Goal: Navigation & Orientation: Find specific page/section

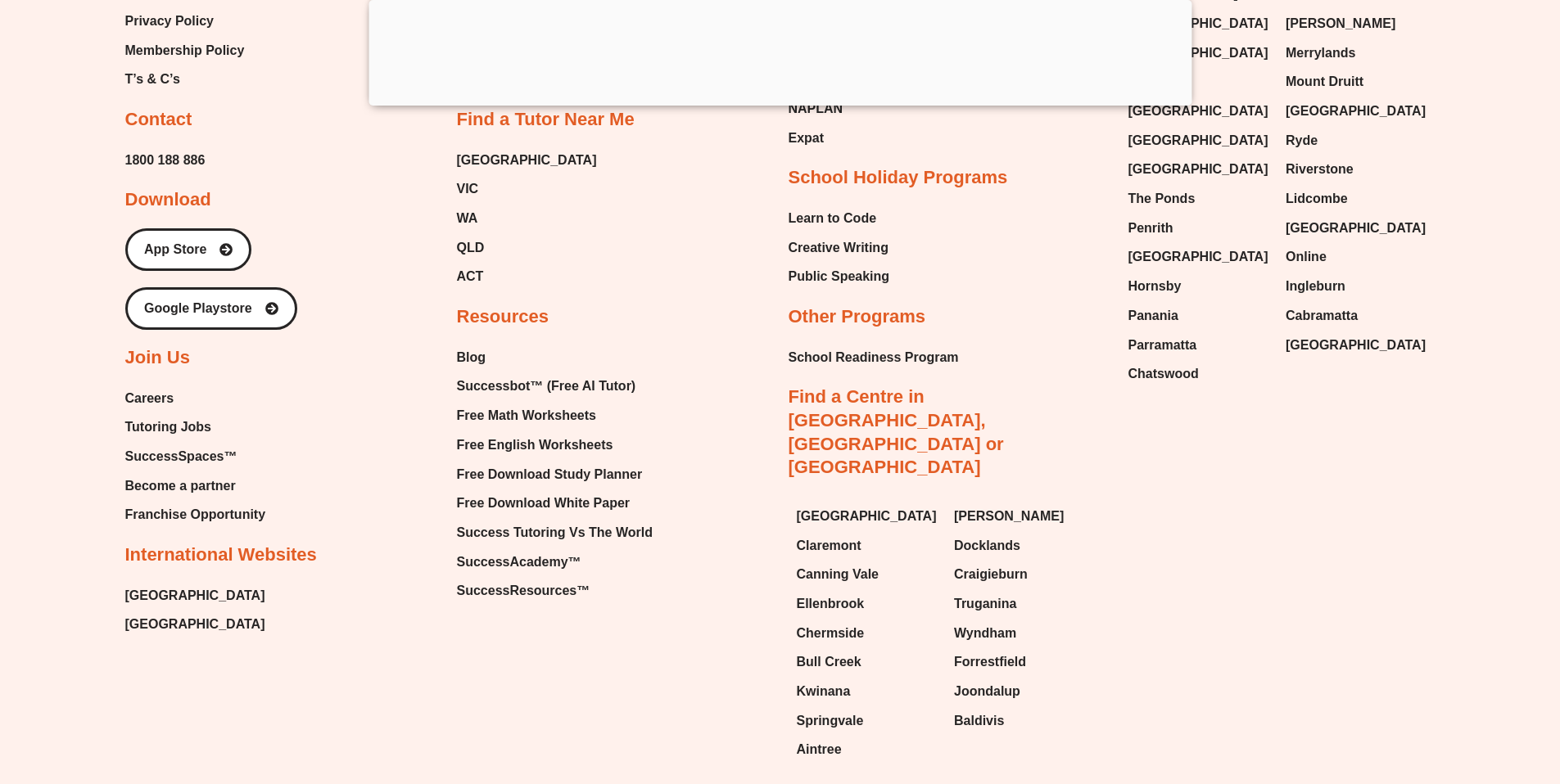
scroll to position [17651, 0]
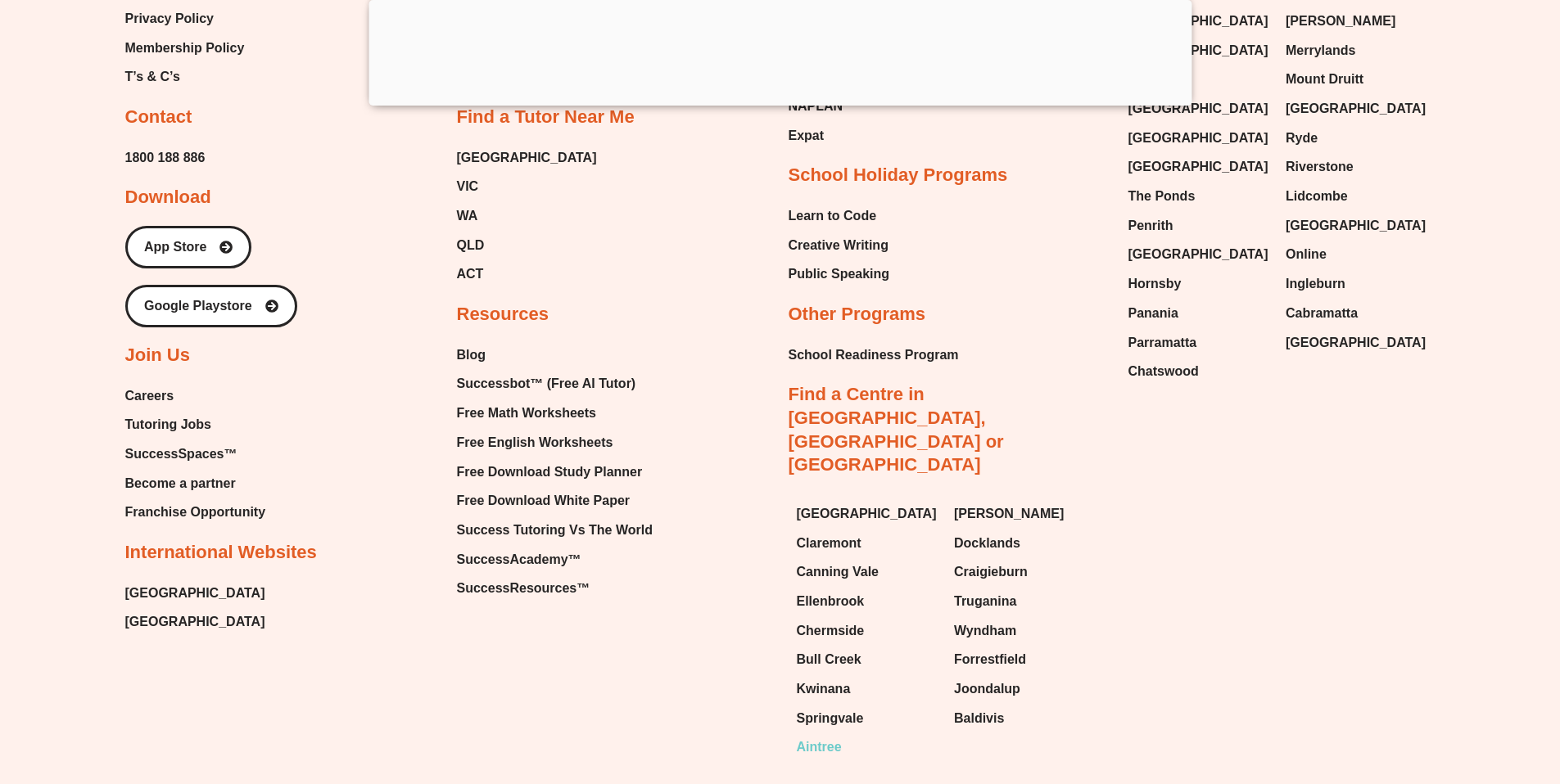
click at [824, 735] on span "Aintree" at bounding box center [819, 748] width 45 height 25
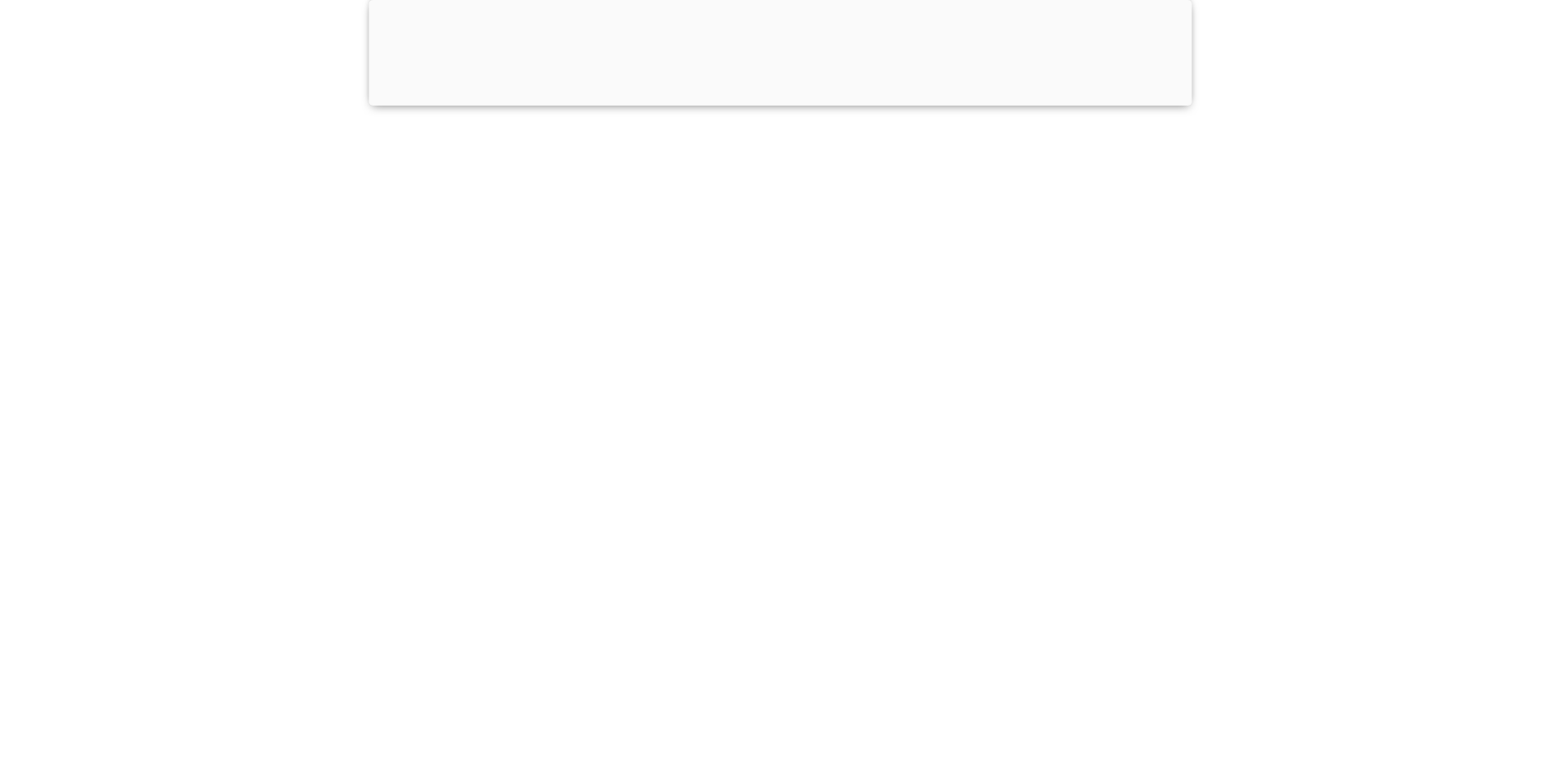
scroll to position [17135, 0]
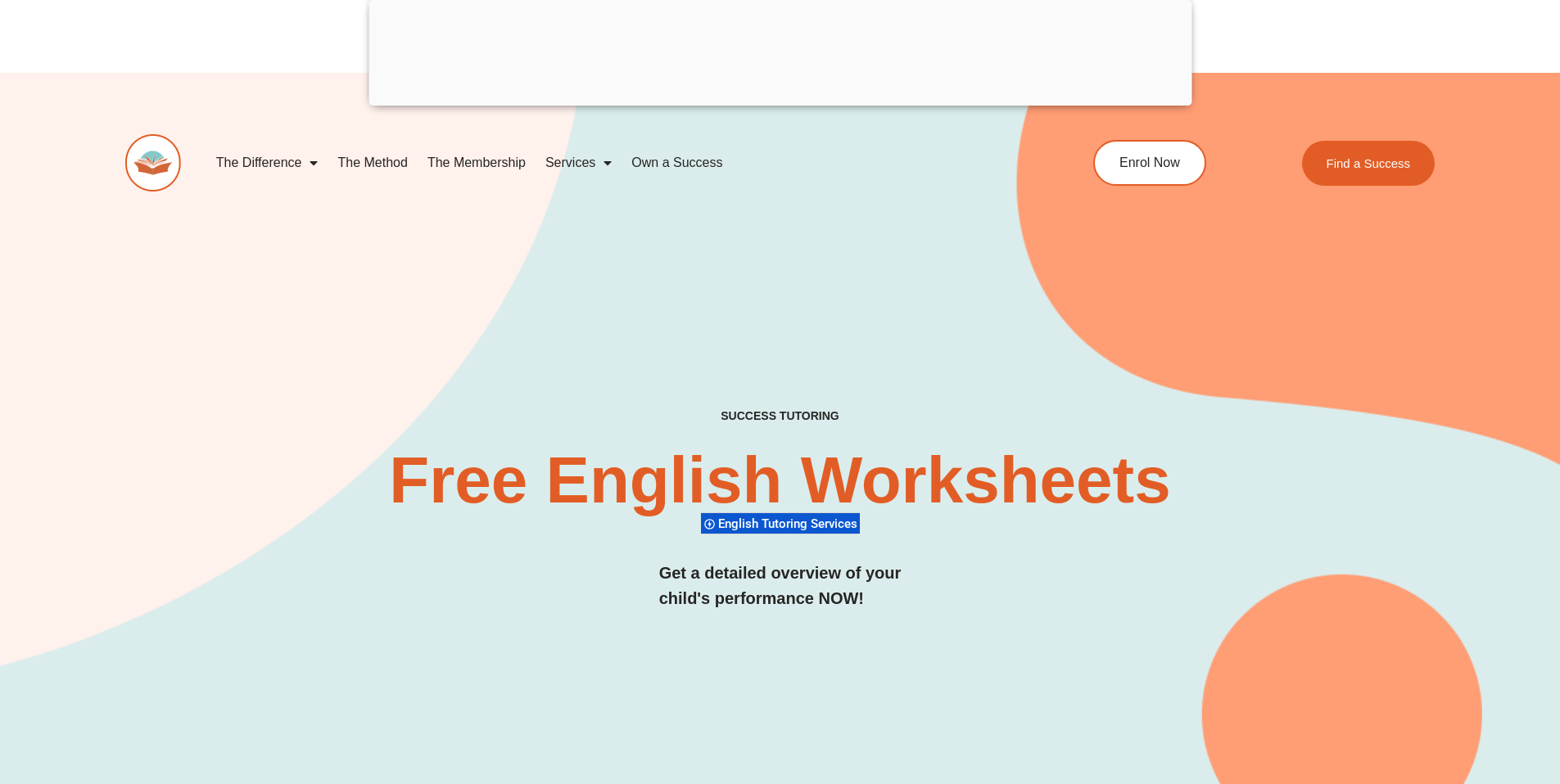
click at [153, 179] on img at bounding box center [153, 163] width 56 height 57
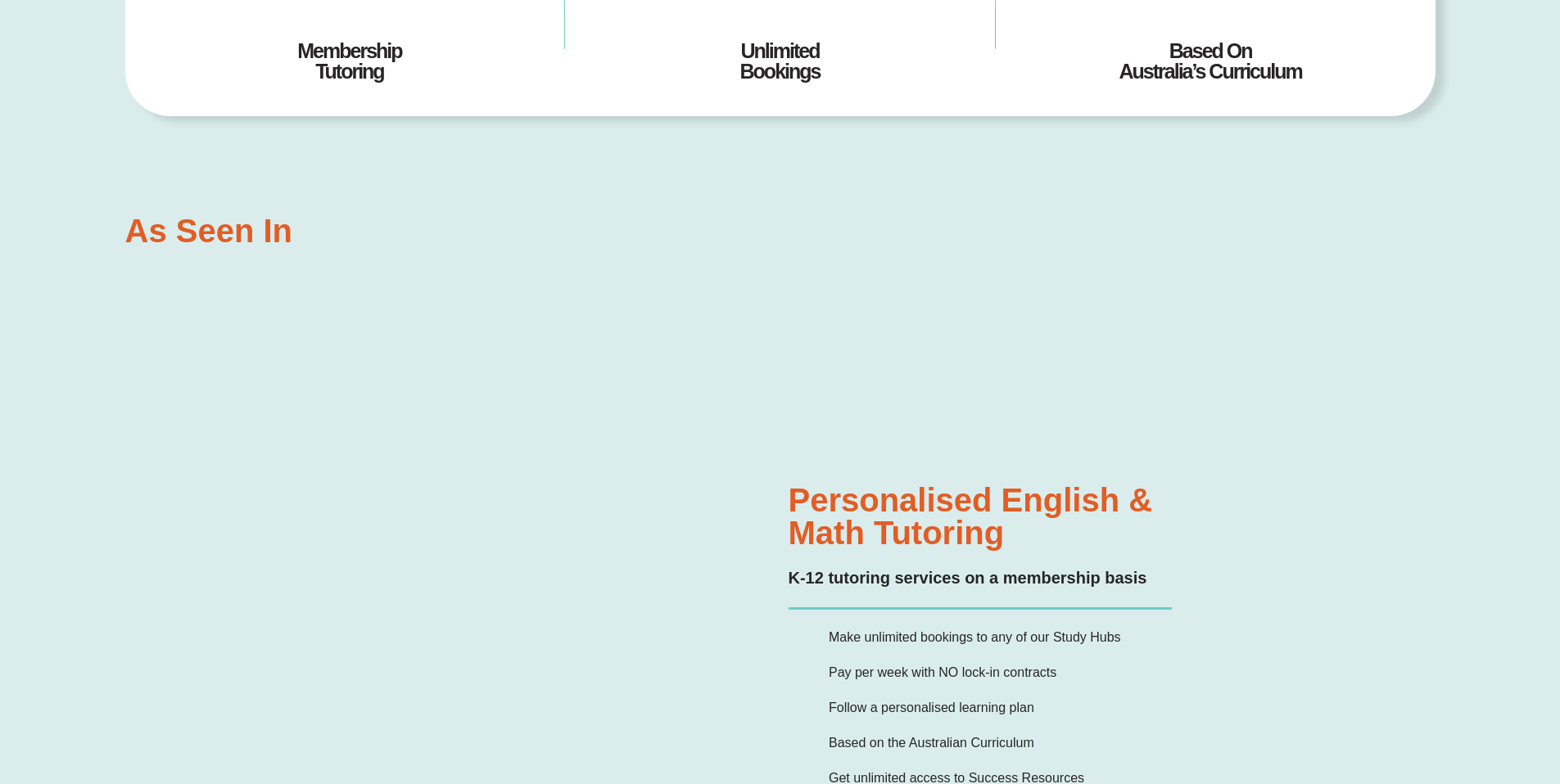
scroll to position [2443, 0]
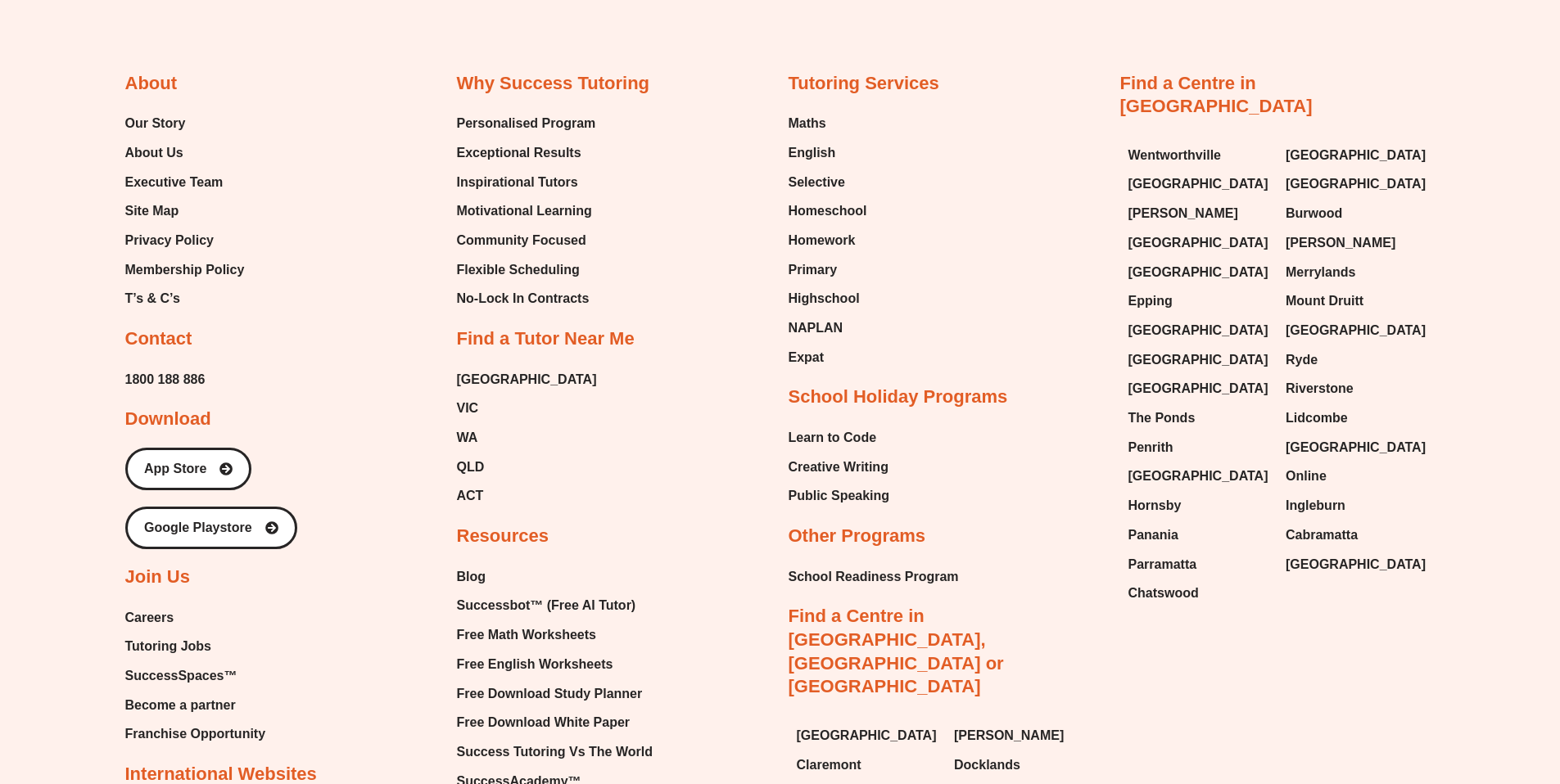
drag, startPoint x: 1571, startPoint y: 277, endPoint x: 1560, endPoint y: 741, distance: 464.1
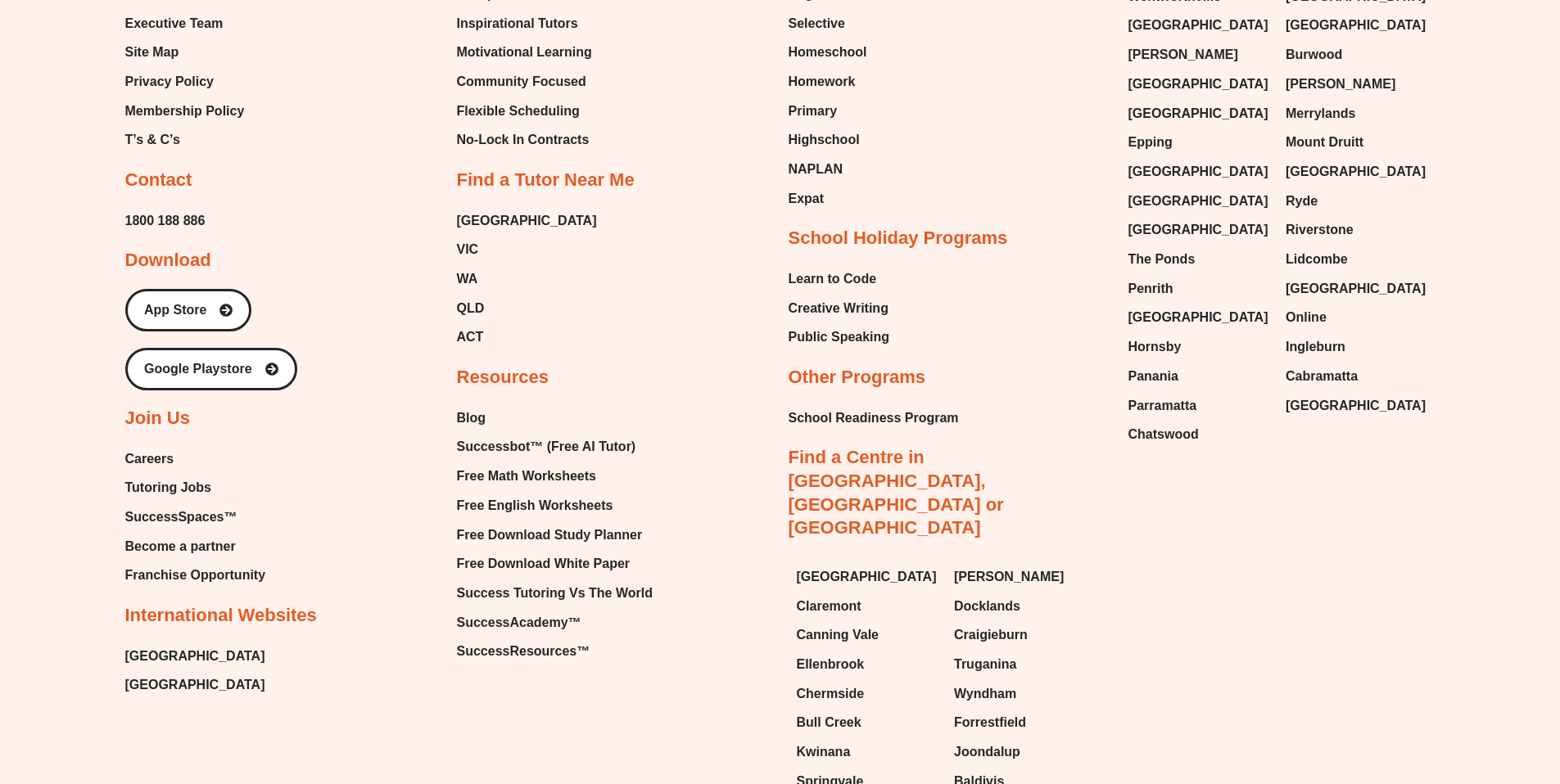
scroll to position [7321, 0]
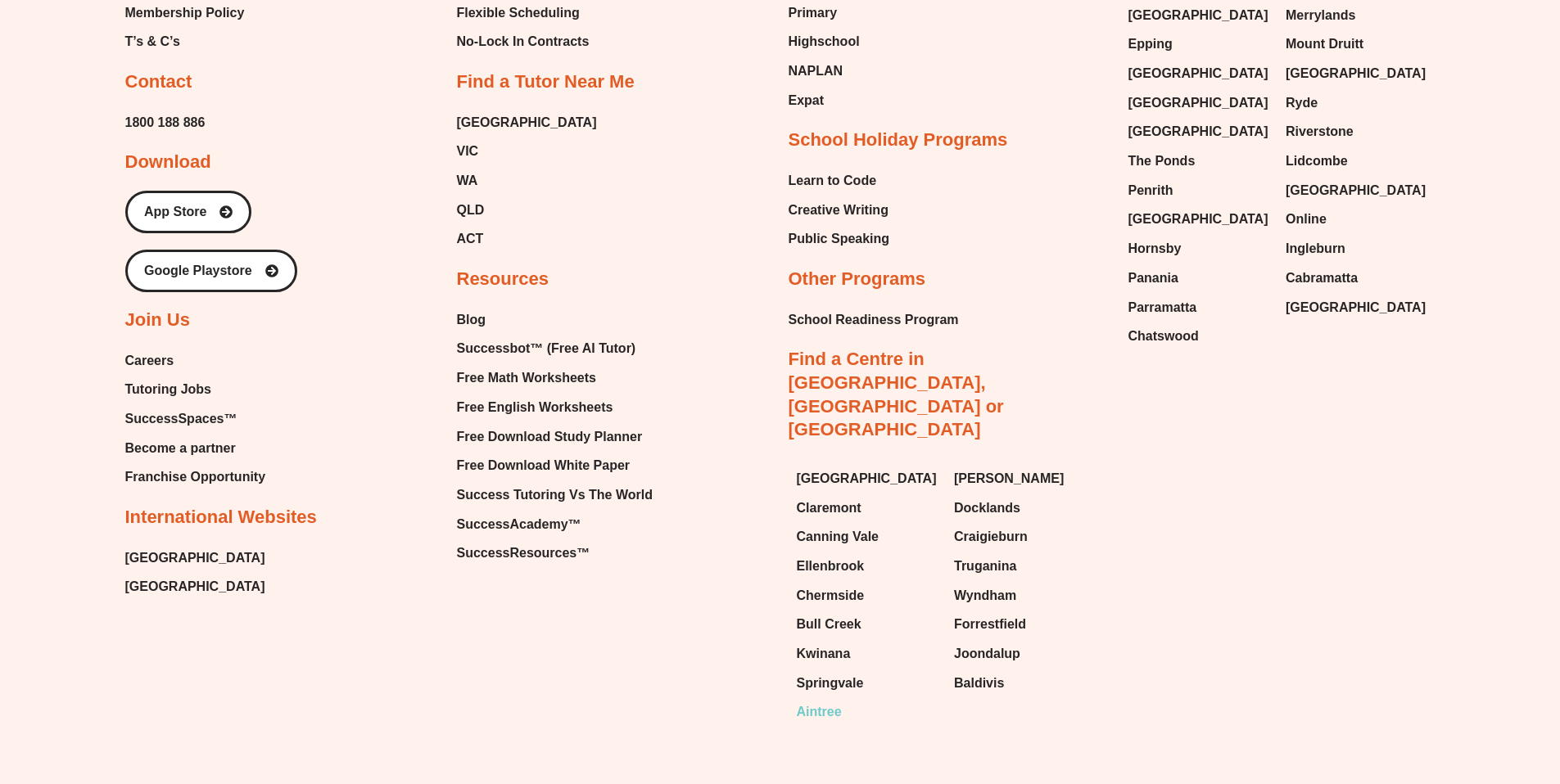
click at [823, 700] on span "Aintree" at bounding box center [819, 713] width 45 height 25
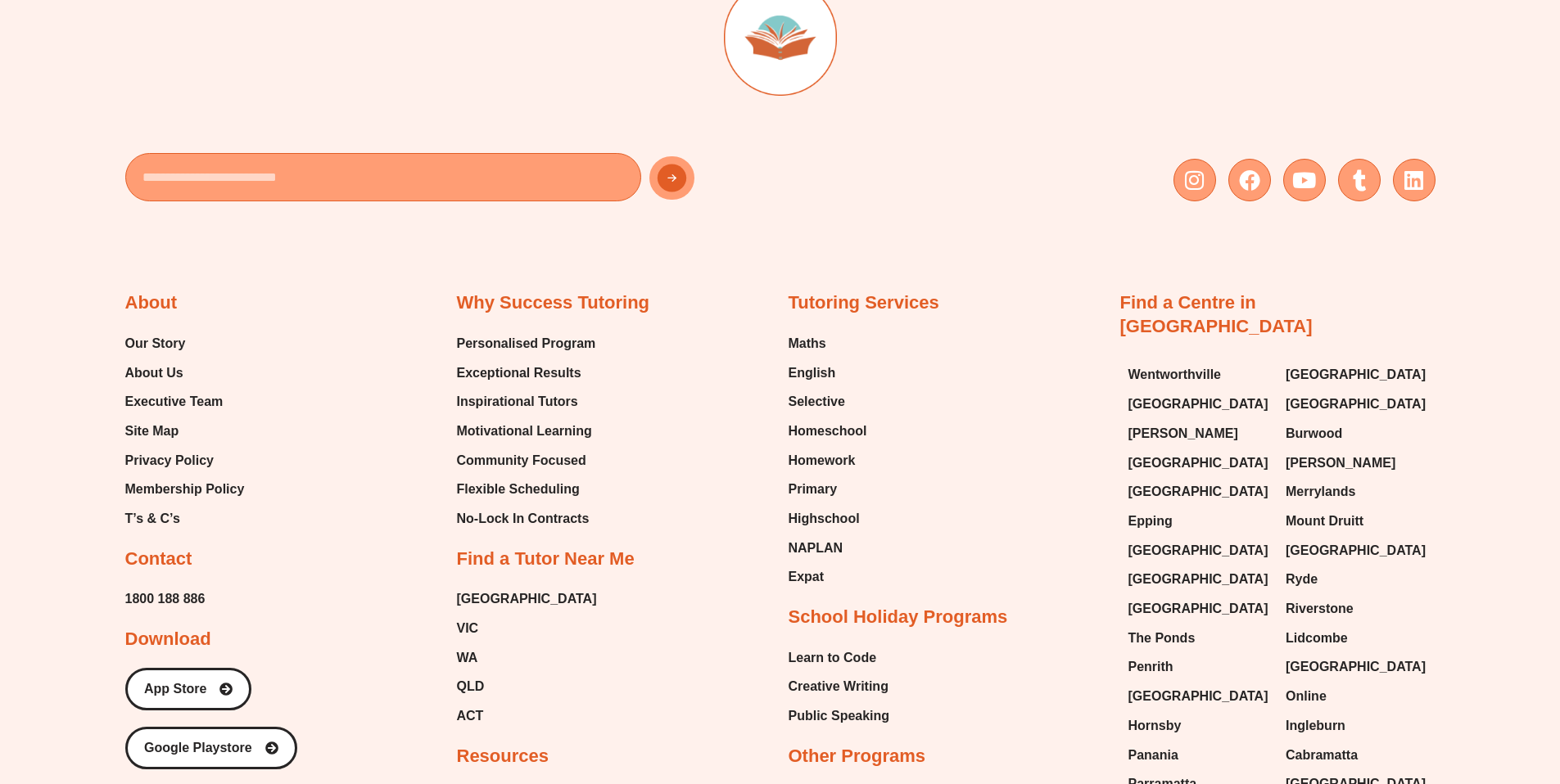
scroll to position [5274, 0]
